Goal: Download file/media

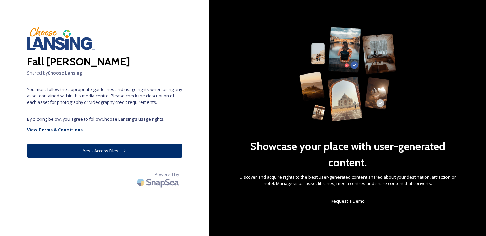
click at [109, 131] on link "View Terms & Conditions" at bounding box center [104, 130] width 155 height 8
click at [131, 151] on button "Yes - Access Files" at bounding box center [104, 151] width 155 height 14
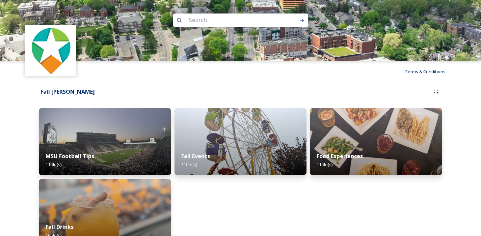
scroll to position [17, 0]
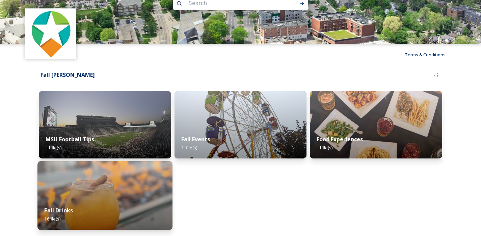
click at [140, 192] on img at bounding box center [104, 195] width 135 height 69
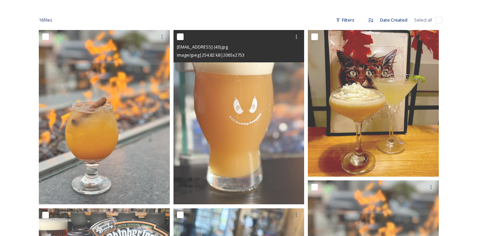
scroll to position [108, 0]
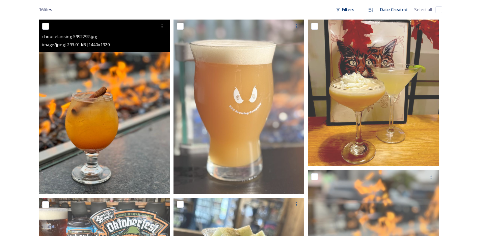
click at [48, 26] on input "checkbox" at bounding box center [45, 26] width 7 height 7
checkbox input "true"
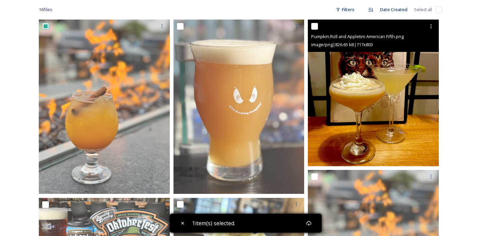
click at [316, 24] on input "checkbox" at bounding box center [314, 26] width 7 height 7
checkbox input "true"
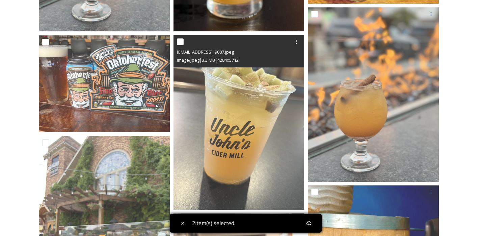
scroll to position [272, 0]
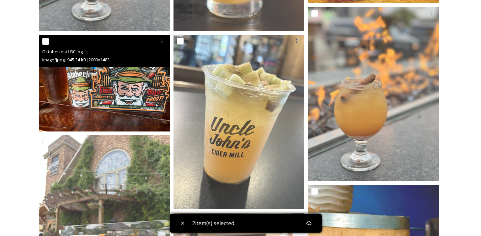
click at [47, 41] on input "checkbox" at bounding box center [45, 41] width 7 height 7
checkbox input "true"
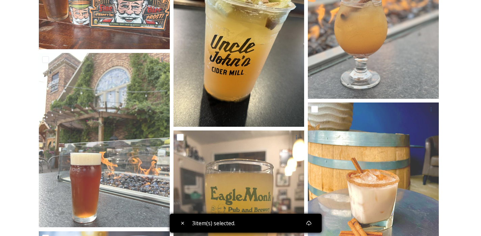
scroll to position [355, 0]
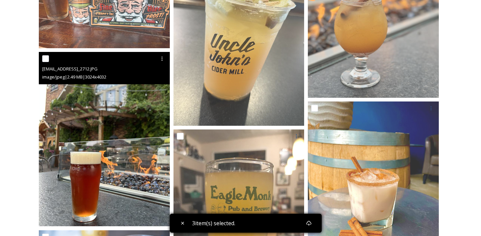
click at [47, 61] on input "checkbox" at bounding box center [45, 58] width 7 height 7
checkbox input "true"
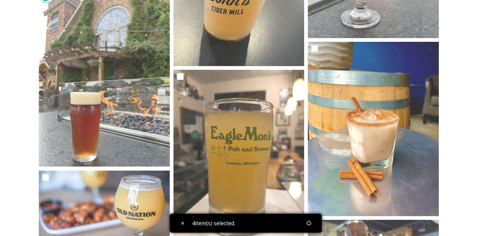
scroll to position [413, 0]
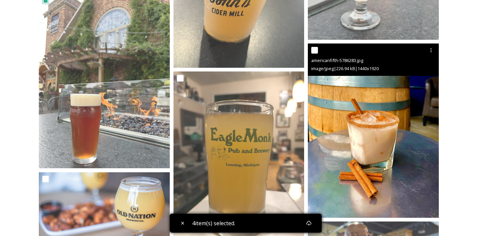
click at [318, 49] on div at bounding box center [374, 50] width 126 height 12
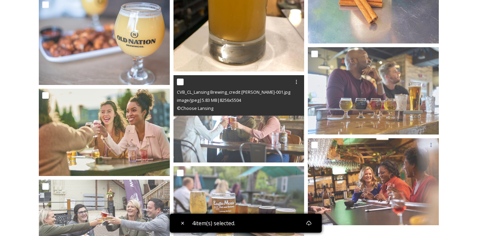
scroll to position [588, 0]
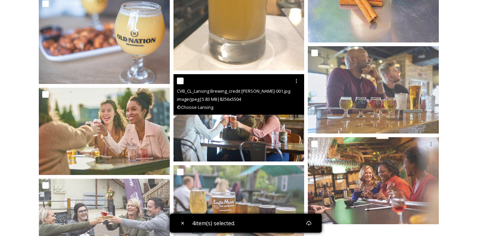
click at [180, 82] on input "checkbox" at bounding box center [180, 81] width 7 height 7
checkbox input "true"
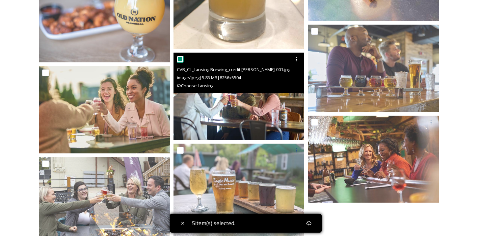
scroll to position [633, 0]
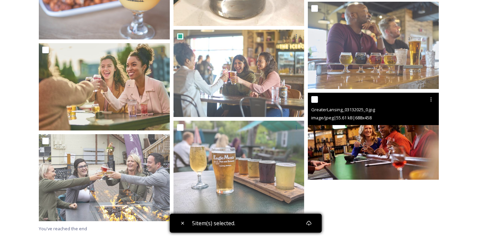
click at [316, 98] on input "checkbox" at bounding box center [314, 99] width 7 height 7
checkbox input "true"
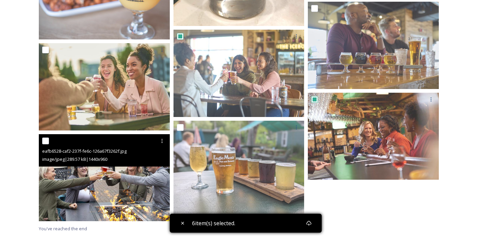
click at [43, 144] on div at bounding box center [105, 141] width 126 height 12
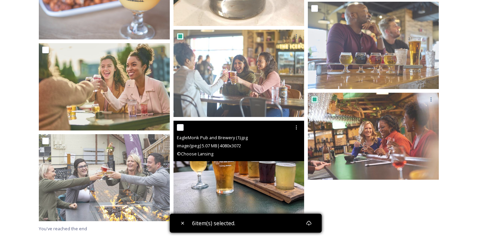
click at [184, 129] on div at bounding box center [240, 127] width 126 height 12
click at [180, 128] on input "checkbox" at bounding box center [180, 127] width 7 height 7
checkbox input "true"
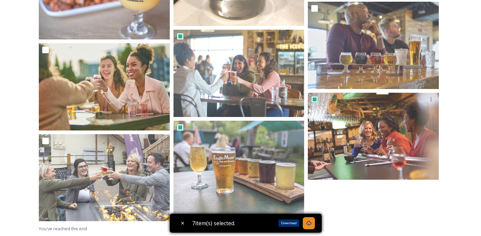
click at [309, 224] on icon at bounding box center [308, 223] width 5 height 5
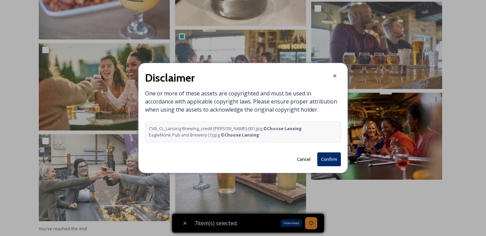
click at [327, 158] on button "Confirm" at bounding box center [329, 159] width 24 height 14
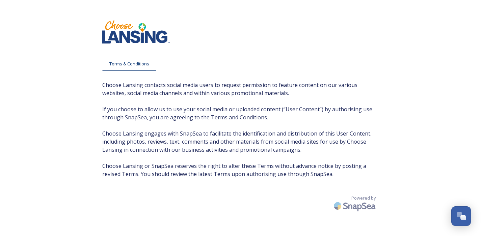
scroll to position [13, 0]
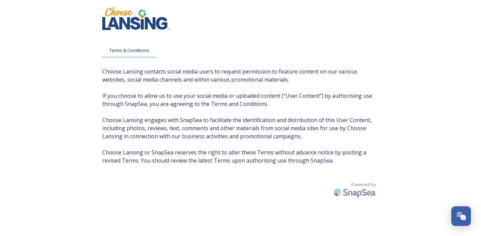
click at [141, 53] on span "Terms & Conditions" at bounding box center [129, 50] width 40 height 6
click at [213, 171] on div "Terms & Conditions Choose Lansing contacts social media users to request permis…" at bounding box center [240, 118] width 290 height 236
